Goal: Task Accomplishment & Management: Complete application form

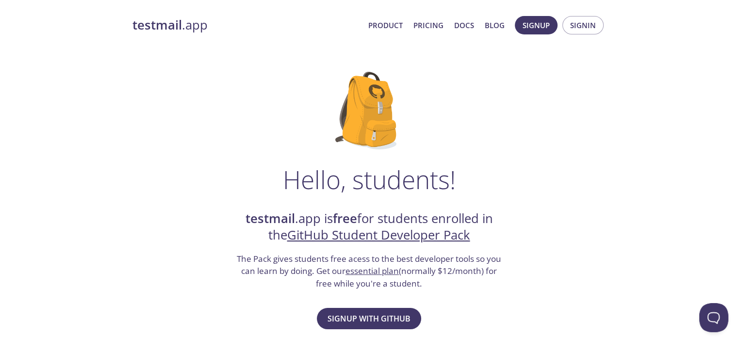
scroll to position [48, 0]
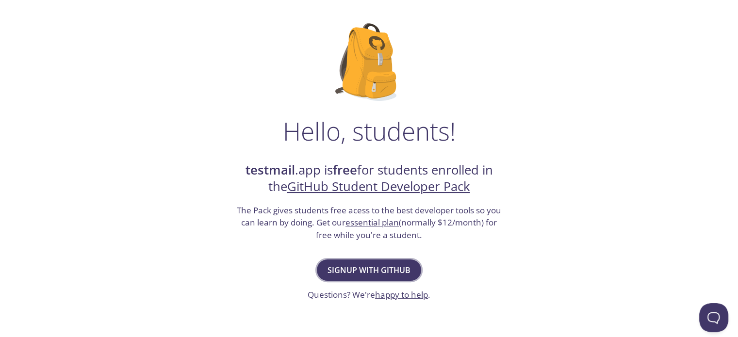
click at [394, 269] on span "Signup with GitHub" at bounding box center [368, 270] width 83 height 14
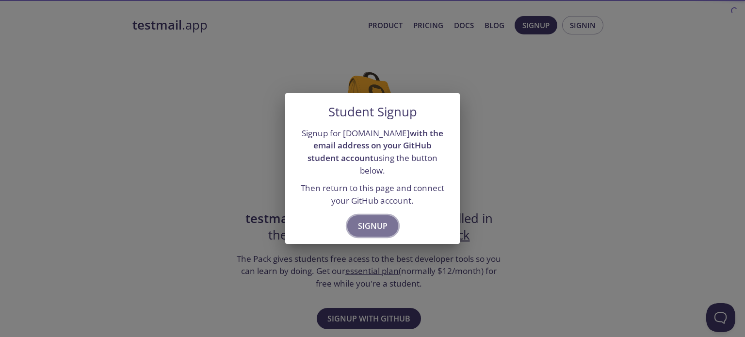
click at [360, 219] on span "Signup" at bounding box center [373, 226] width 30 height 14
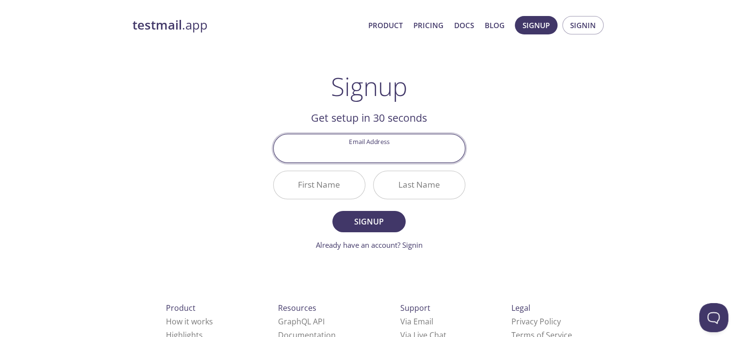
click at [370, 155] on input "Email Address" at bounding box center [368, 148] width 191 height 28
type input "[EMAIL_ADDRESS][DOMAIN_NAME]"
click at [367, 182] on div "First Name" at bounding box center [319, 185] width 100 height 36
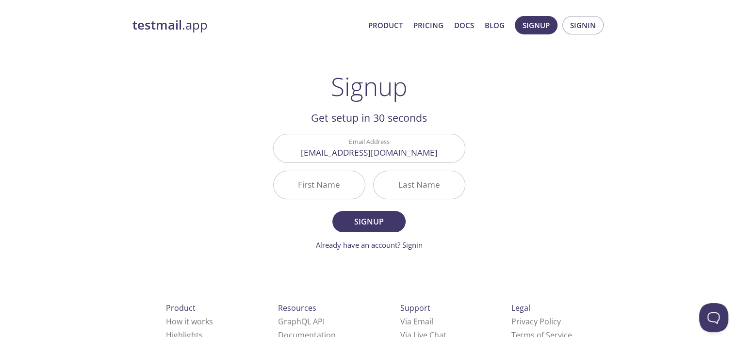
click at [341, 183] on input "First Name" at bounding box center [318, 185] width 91 height 28
type input "[PERSON_NAME]"
click at [409, 186] on input "Last Name" at bounding box center [418, 185] width 91 height 28
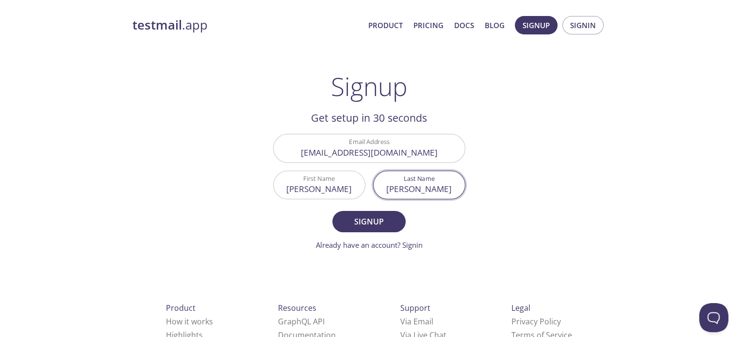
type input "[PERSON_NAME]"
click at [373, 219] on span "Signup" at bounding box center [368, 222] width 51 height 14
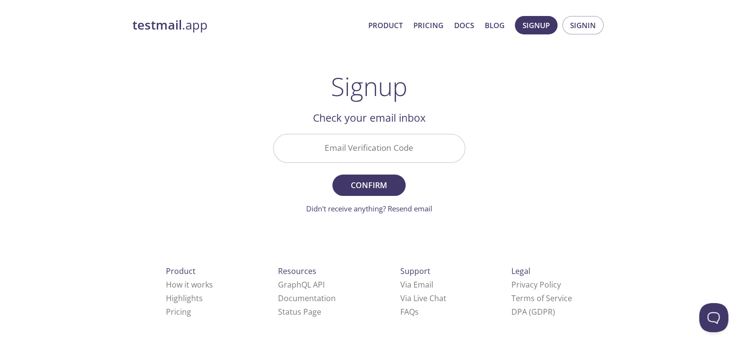
click at [349, 137] on input "Email Verification Code" at bounding box center [368, 148] width 191 height 28
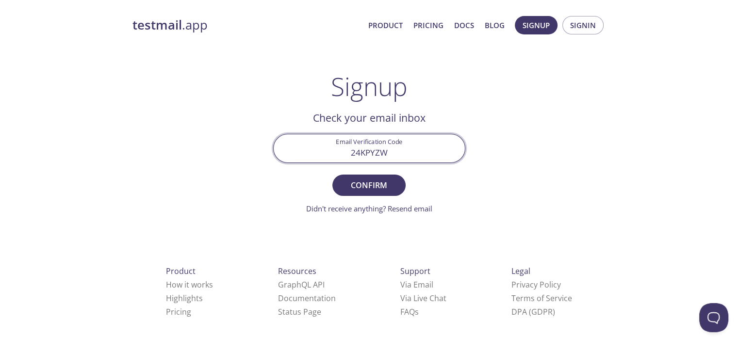
type input "24KPYZW"
click at [384, 180] on span "Confirm" at bounding box center [368, 185] width 51 height 14
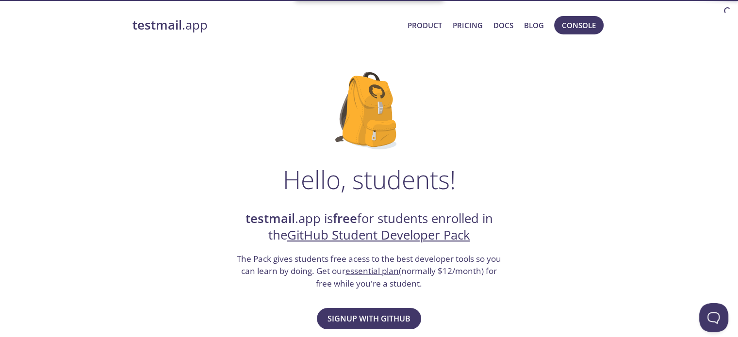
scroll to position [97, 0]
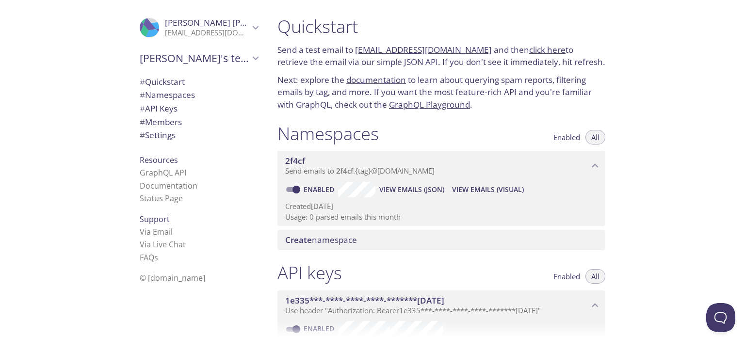
click at [249, 58] on icon "George's team" at bounding box center [255, 58] width 13 height 13
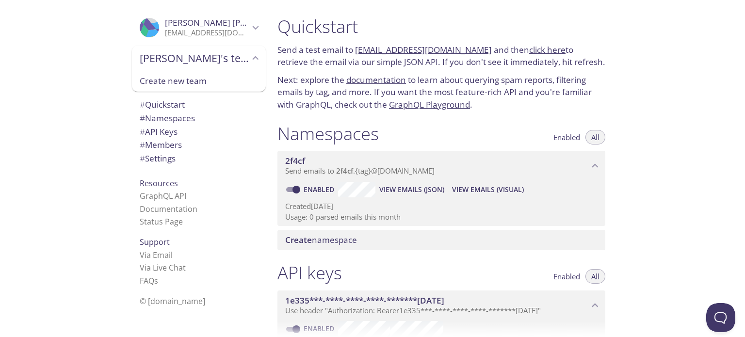
click at [241, 58] on span "George's team" at bounding box center [195, 58] width 110 height 14
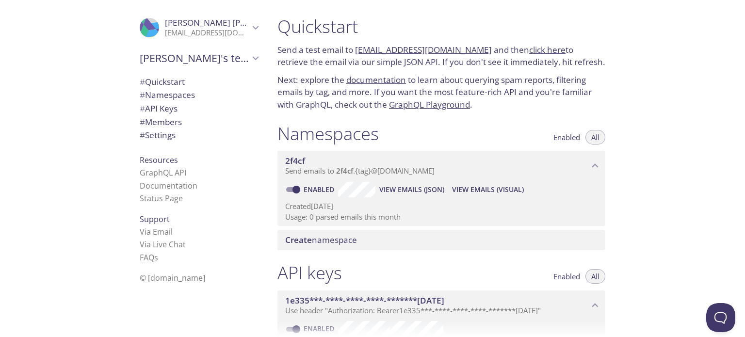
click at [428, 47] on link "2f4cf.test@inbox.testmail.app" at bounding box center [423, 49] width 137 height 11
click at [541, 50] on link "click here" at bounding box center [547, 49] width 36 height 11
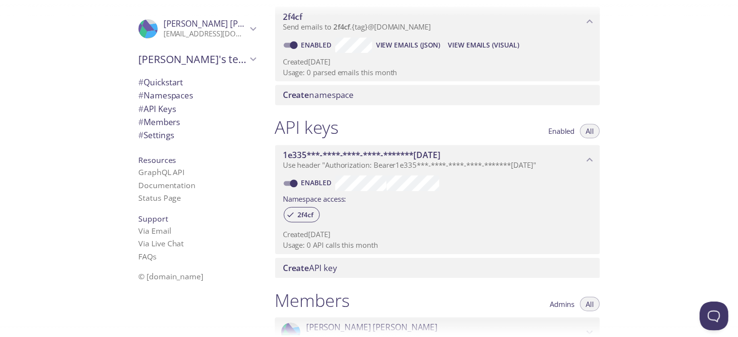
scroll to position [97, 0]
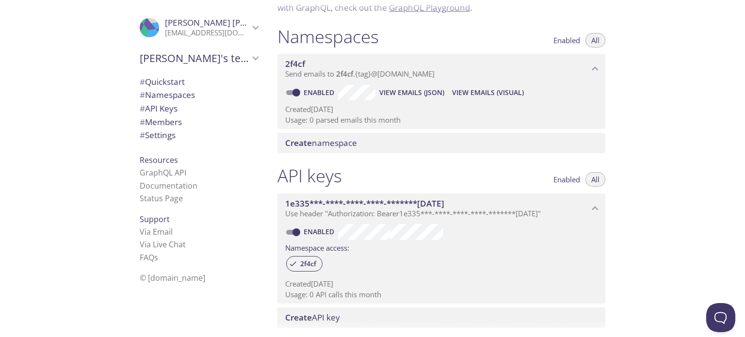
click at [336, 137] on span "Create namespace" at bounding box center [321, 142] width 72 height 11
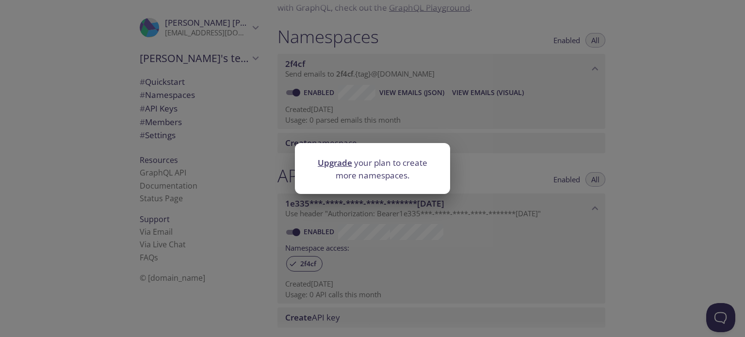
click at [337, 165] on link "Upgrade" at bounding box center [335, 162] width 34 height 11
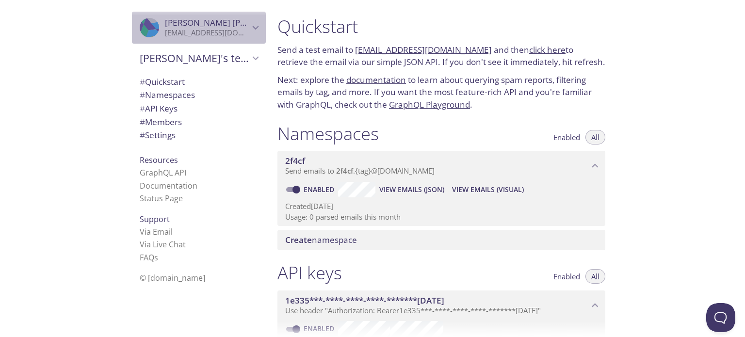
click at [249, 32] on icon "George Nyarko" at bounding box center [255, 27] width 13 height 13
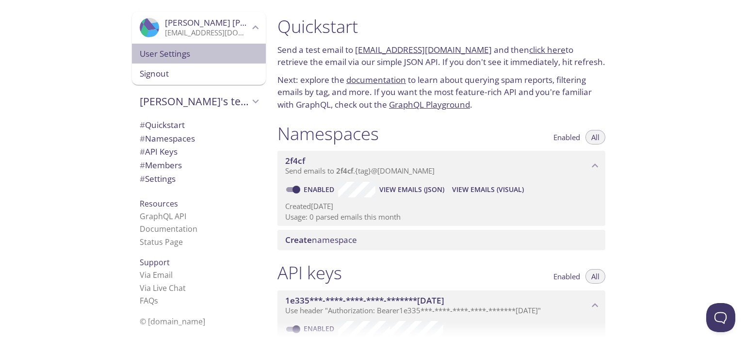
click at [165, 58] on span "User Settings" at bounding box center [199, 54] width 118 height 13
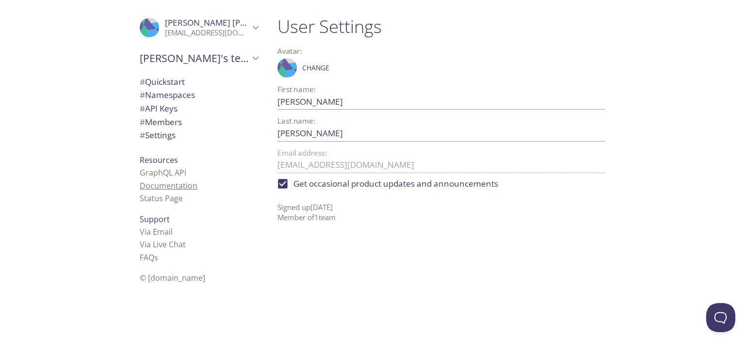
click at [165, 190] on link "Documentation" at bounding box center [169, 185] width 58 height 11
click at [169, 96] on span "# Namespaces" at bounding box center [167, 94] width 55 height 11
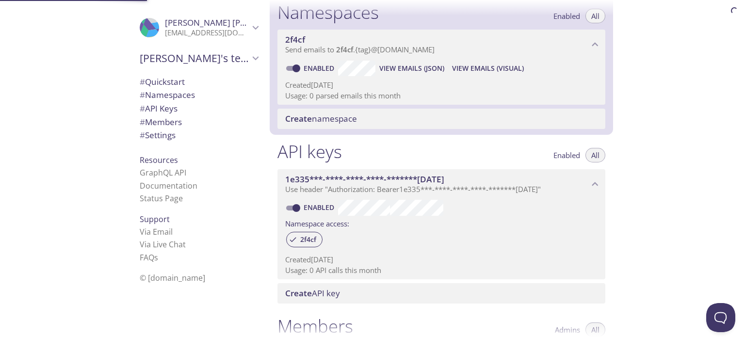
scroll to position [122, 0]
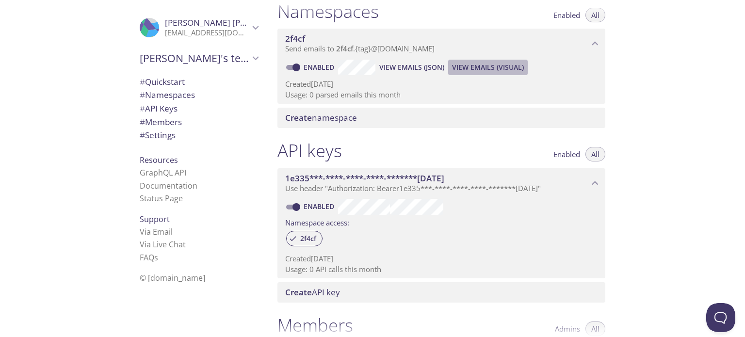
click at [497, 71] on span "View Emails (Visual)" at bounding box center [488, 68] width 72 height 12
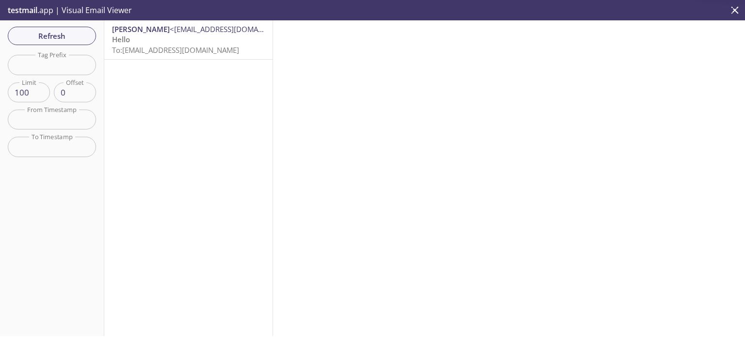
click at [208, 48] on span "To: 2f4cf.test@inbox.testmail.app" at bounding box center [175, 50] width 127 height 10
